Goal: Transaction & Acquisition: Book appointment/travel/reservation

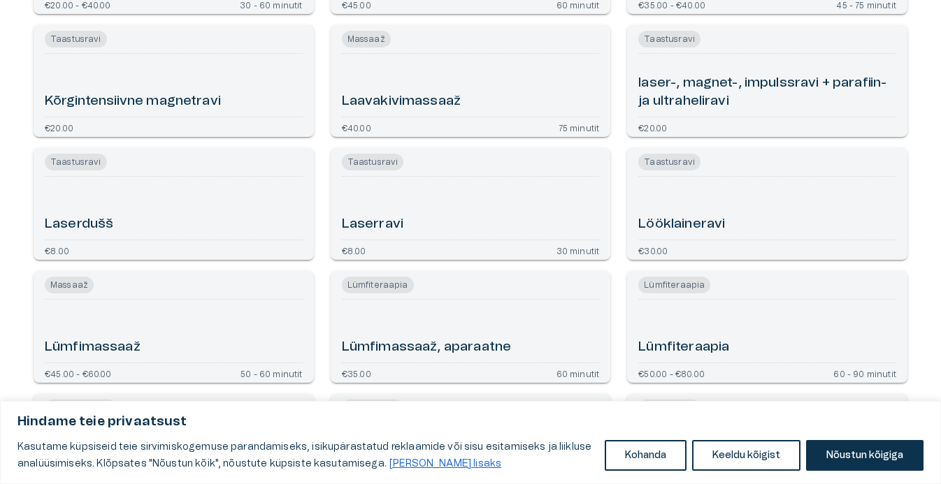
scroll to position [2027, 0]
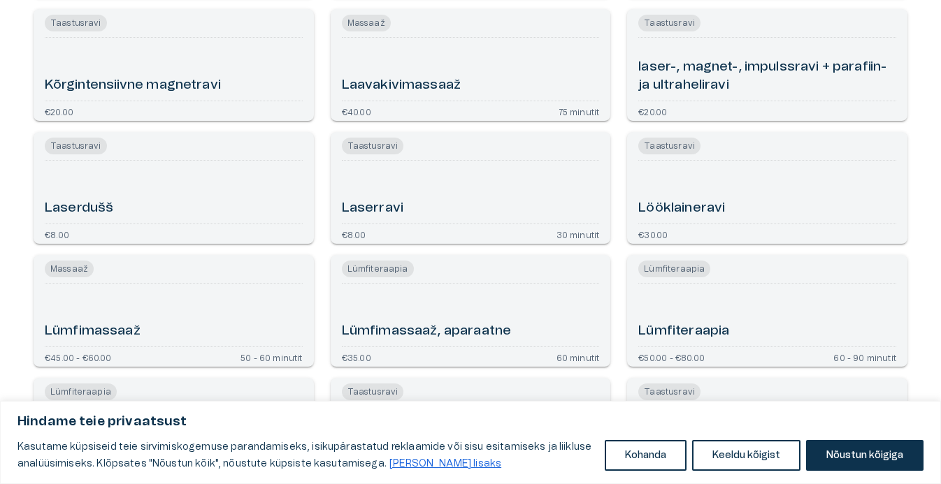
click at [429, 188] on div "Laserravi" at bounding box center [471, 192] width 258 height 52
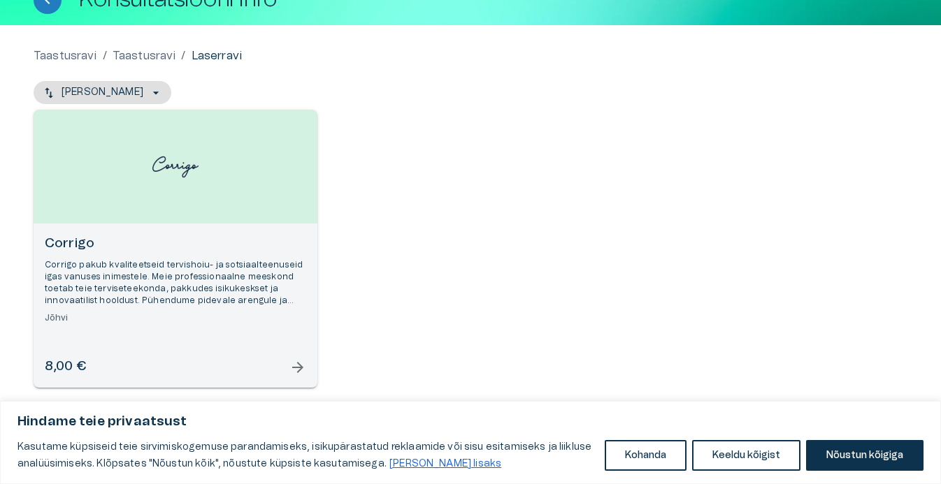
scroll to position [104, 0]
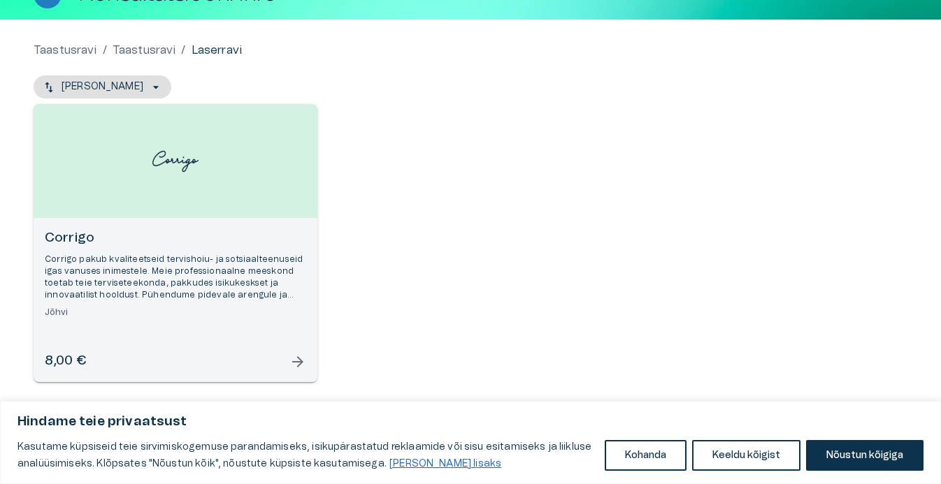
click at [297, 359] on span "arrow_forward" at bounding box center [297, 362] width 17 height 17
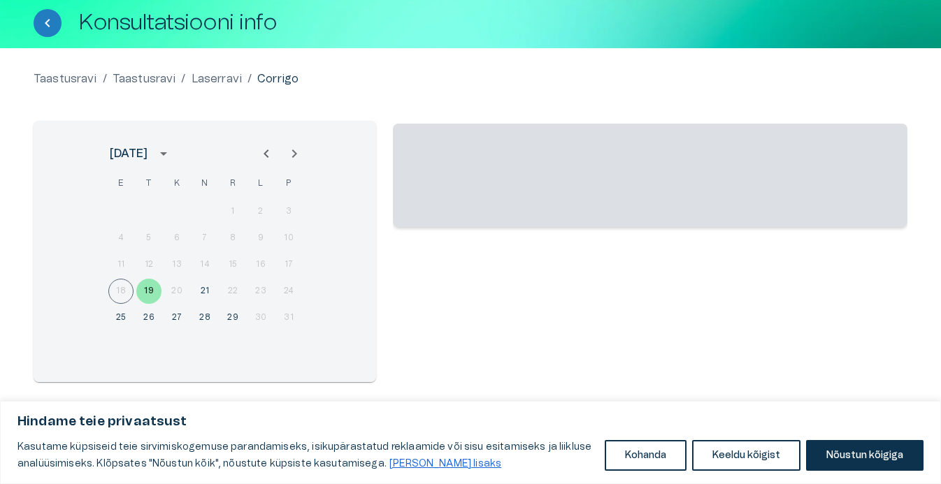
scroll to position [75, 0]
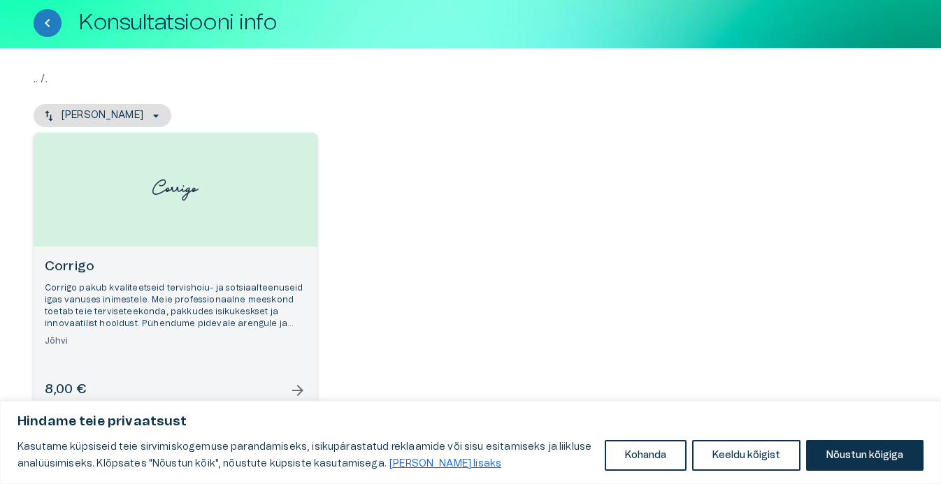
scroll to position [20, 0]
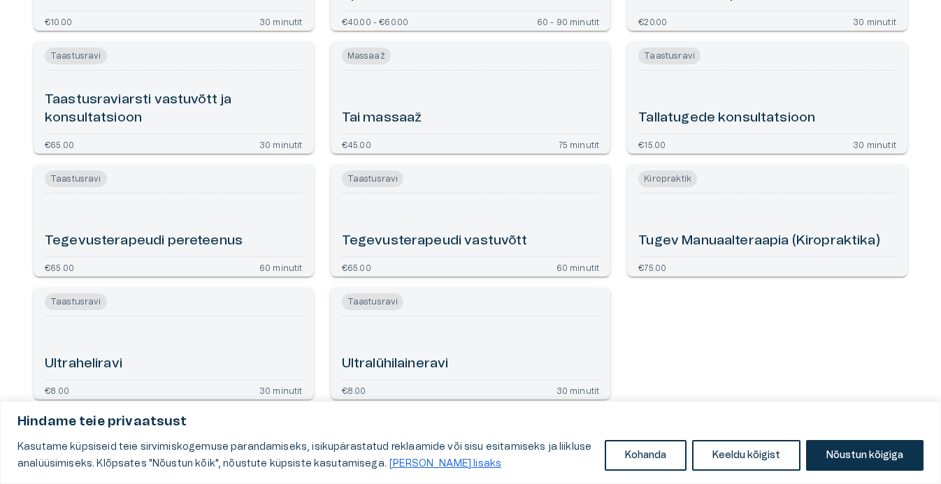
scroll to position [3295, 0]
